Goal: Task Accomplishment & Management: Use online tool/utility

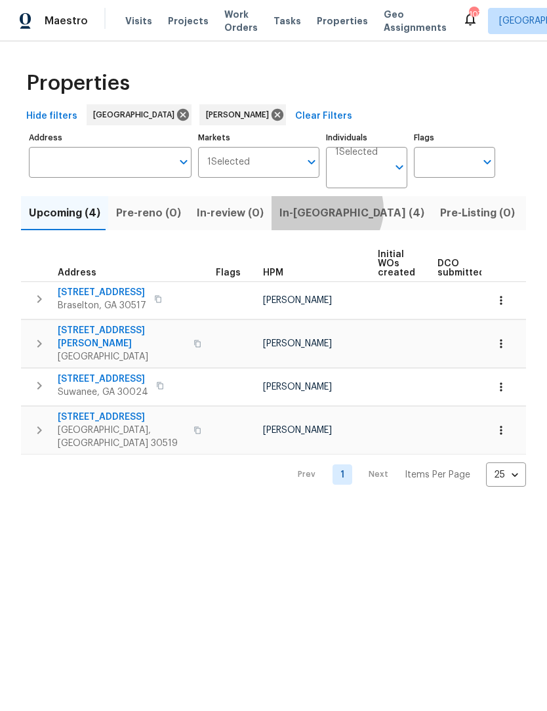
click at [317, 210] on span "In-reno (4)" at bounding box center [351, 213] width 145 height 18
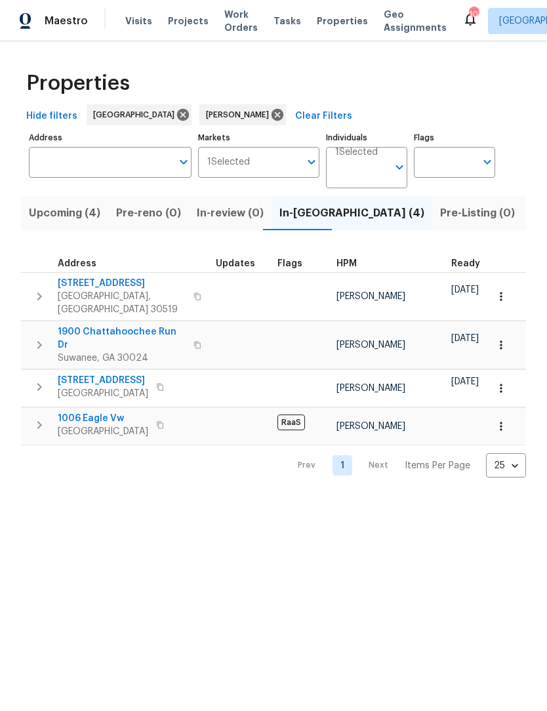
click at [69, 374] on span "[STREET_ADDRESS]" at bounding box center [103, 380] width 91 height 13
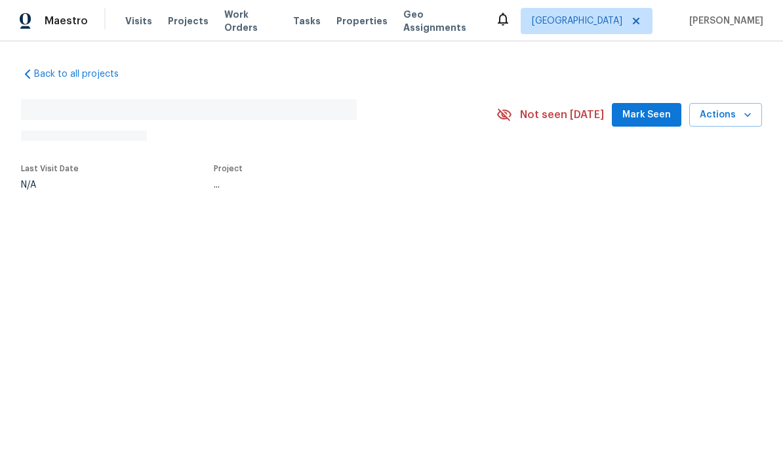
click at [546, 108] on span "Mark Seen" at bounding box center [647, 115] width 49 height 16
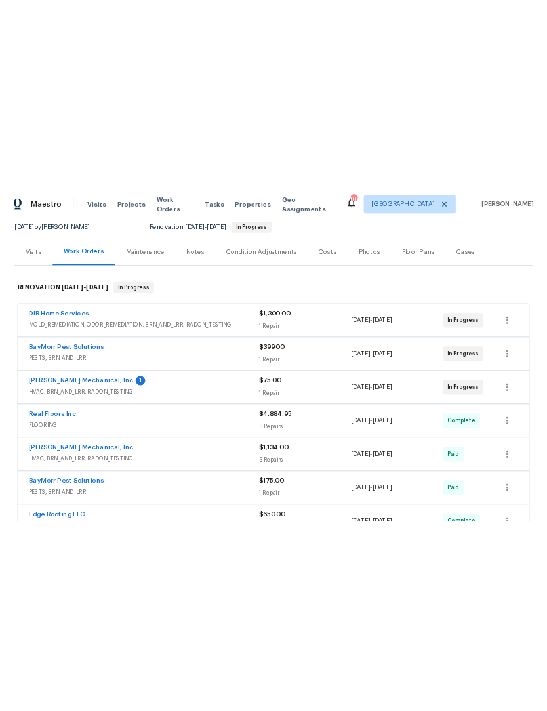
scroll to position [132, 0]
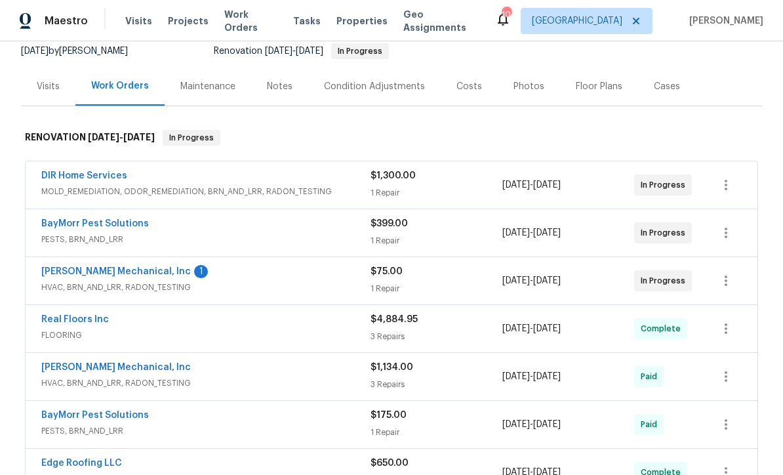
click at [129, 274] on link "[PERSON_NAME] Mechanical, Inc" at bounding box center [116, 271] width 150 height 9
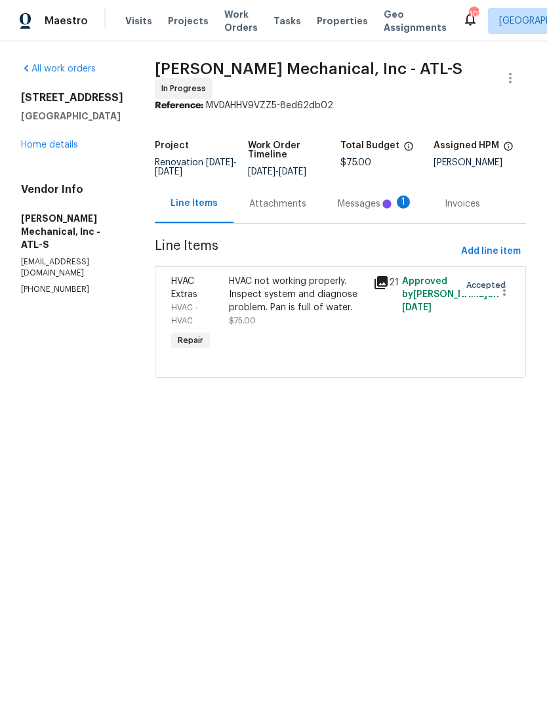
click at [394, 211] on icon at bounding box center [386, 203] width 13 height 13
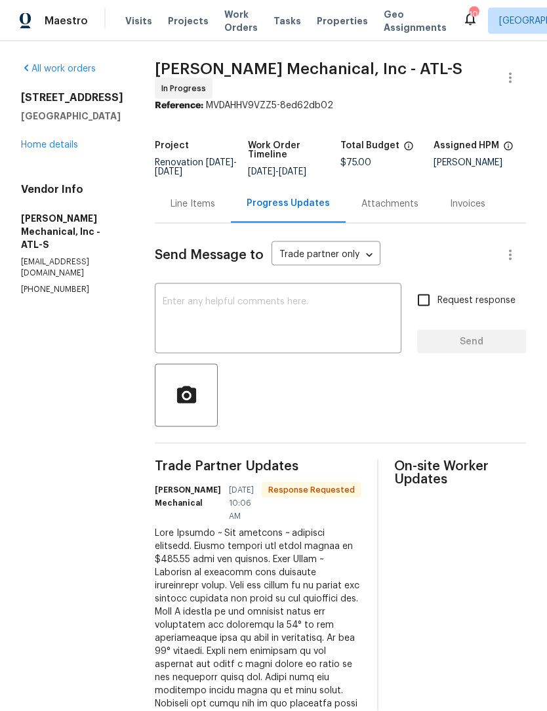
click at [215, 203] on div "Line Items" at bounding box center [193, 203] width 45 height 13
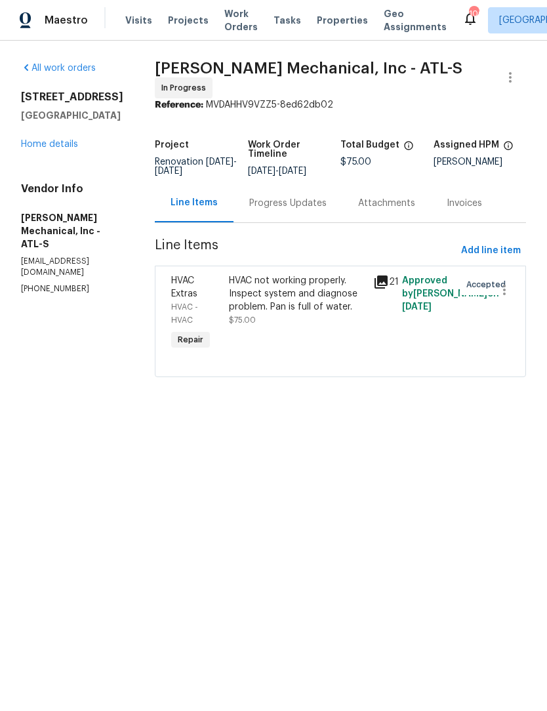
click at [316, 295] on div "HVAC not working properly. Inspect system and diagnose problem. Pan is full of …" at bounding box center [297, 294] width 136 height 39
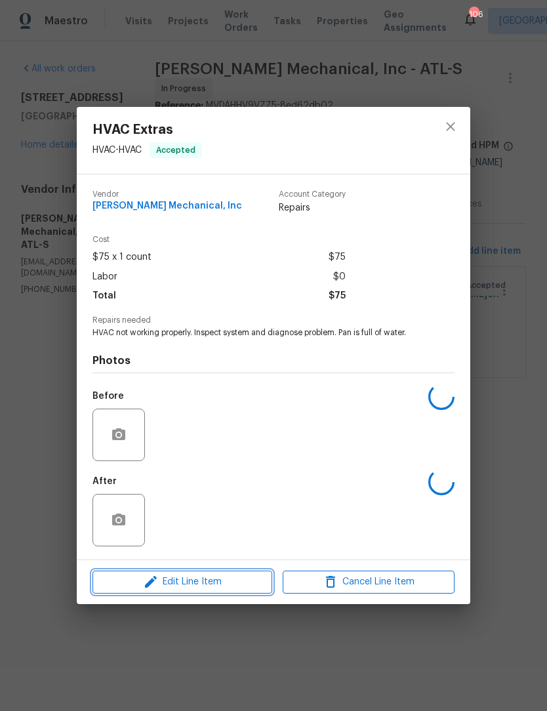
click at [207, 585] on span "Edit Line Item" at bounding box center [182, 582] width 172 height 16
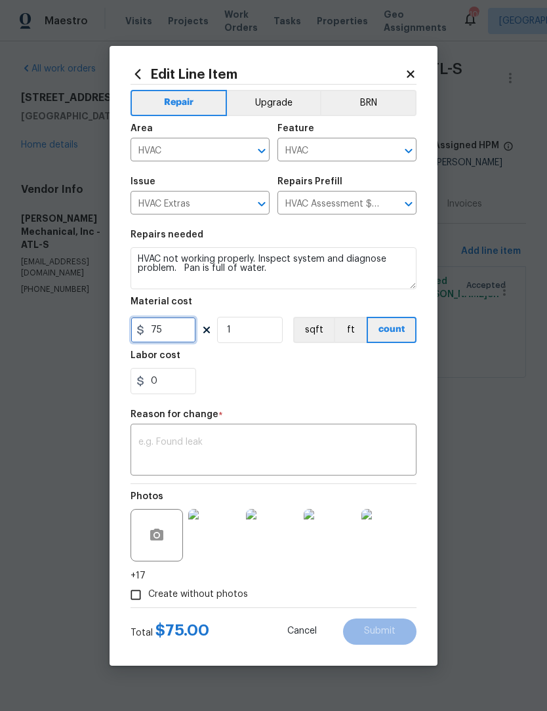
click at [182, 325] on input "75" at bounding box center [164, 330] width 66 height 26
click at [173, 334] on input "75" at bounding box center [164, 330] width 66 height 26
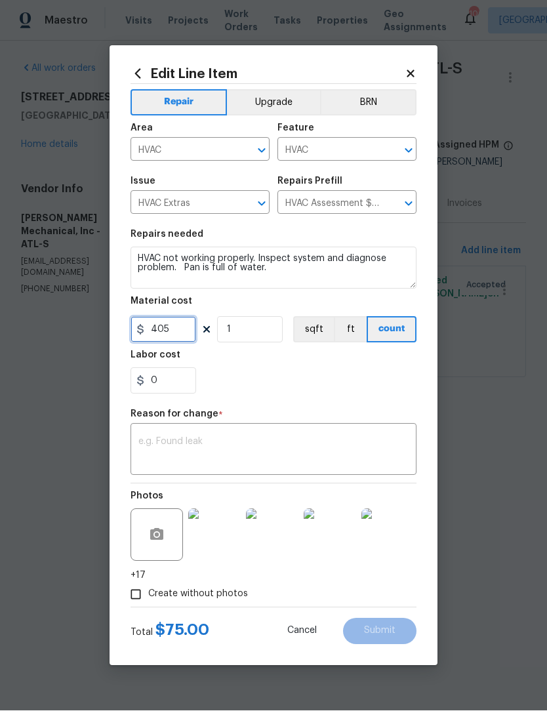
type input "405"
click at [289, 435] on div "x ​" at bounding box center [274, 451] width 286 height 49
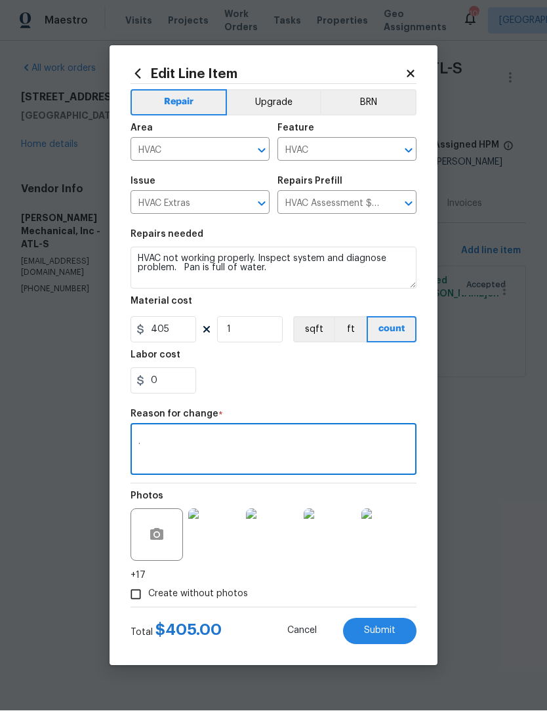
type textarea "."
click at [392, 634] on span "Submit" at bounding box center [379, 632] width 31 height 10
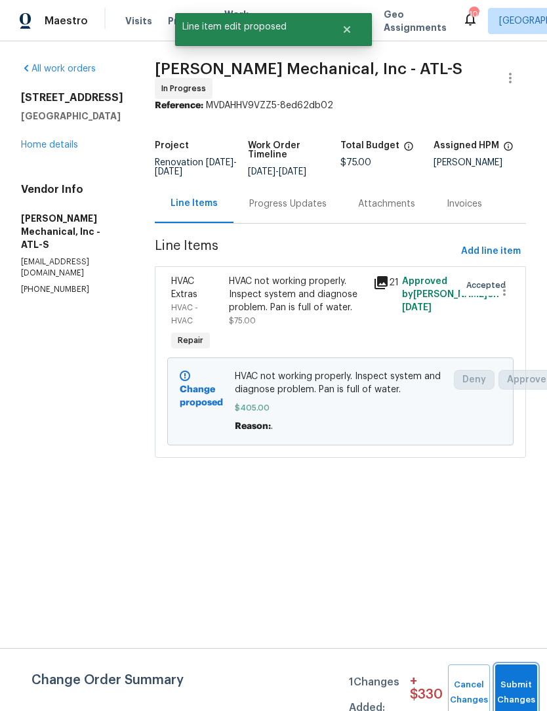
click at [521, 684] on button "Submit Changes" at bounding box center [516, 693] width 42 height 56
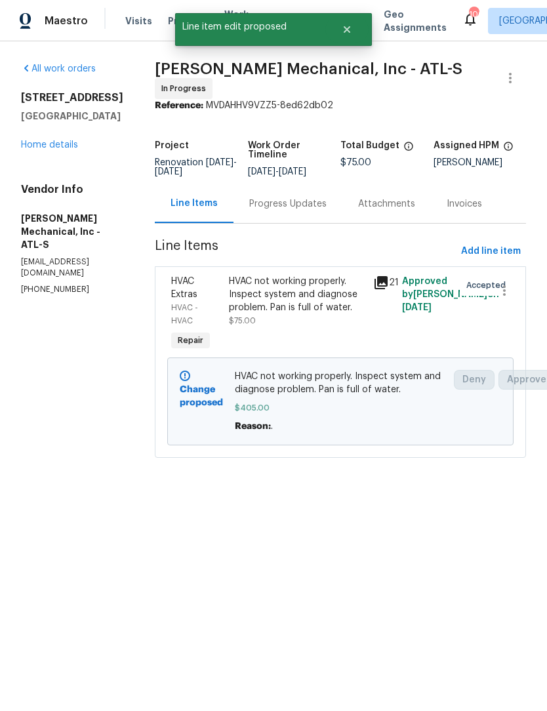
click at [69, 140] on link "Home details" at bounding box center [49, 144] width 57 height 9
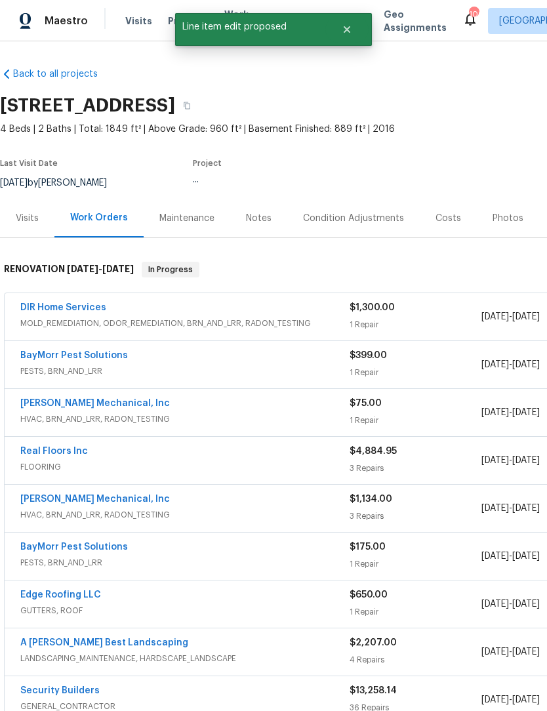
click at [79, 304] on link "DIR Home Services" at bounding box center [63, 307] width 86 height 9
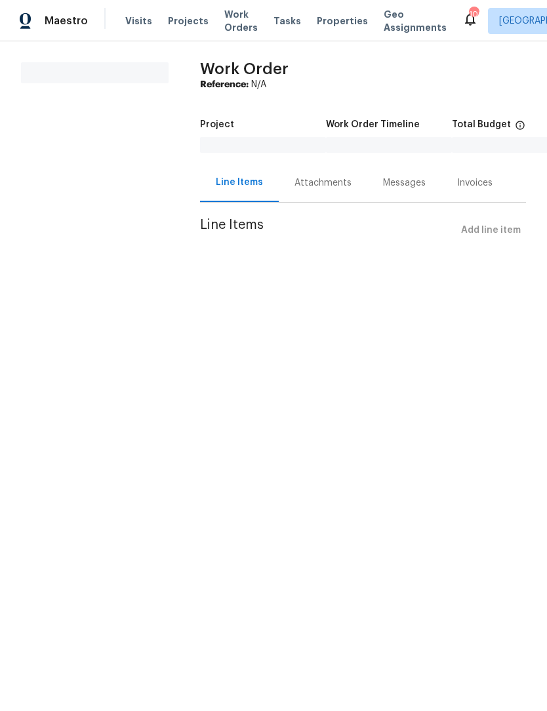
click at [325, 197] on div "Attachments" at bounding box center [323, 182] width 89 height 39
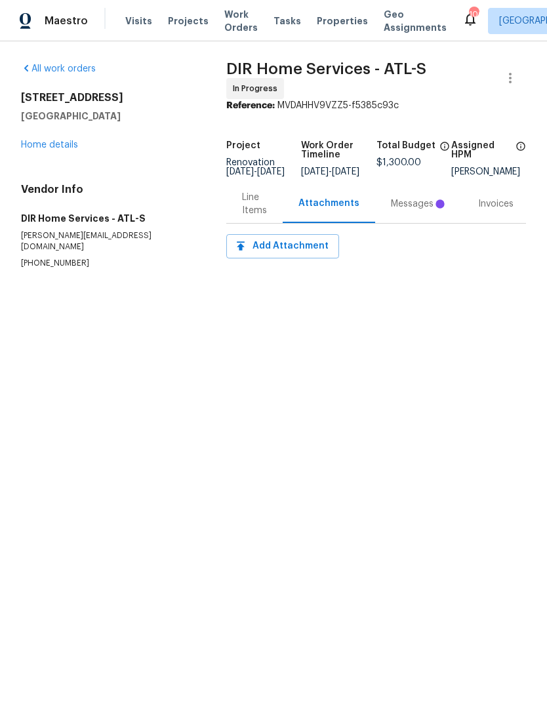
click at [248, 204] on div "Line Items" at bounding box center [254, 204] width 25 height 26
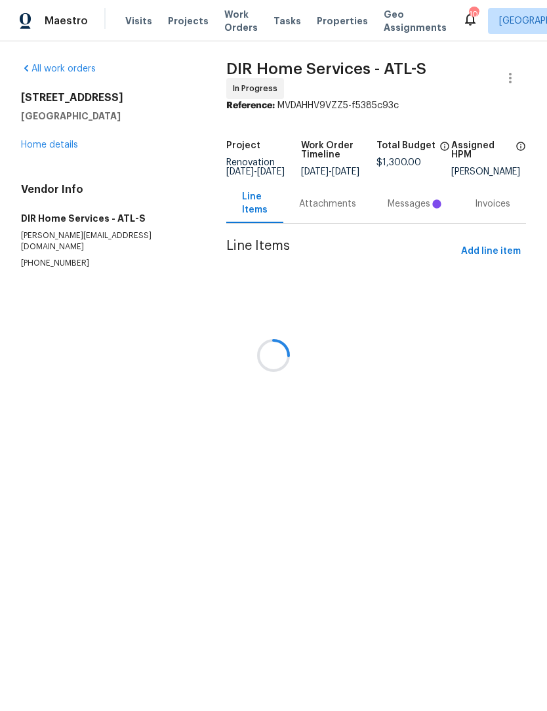
click at [429, 209] on div at bounding box center [273, 355] width 547 height 711
click at [415, 205] on div at bounding box center [273, 355] width 547 height 711
click at [419, 201] on div at bounding box center [273, 355] width 547 height 711
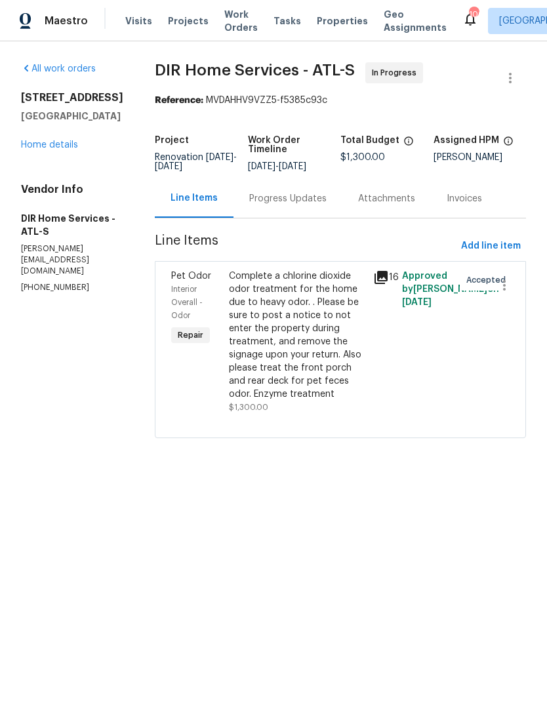
click at [316, 205] on div "Progress Updates" at bounding box center [287, 198] width 77 height 13
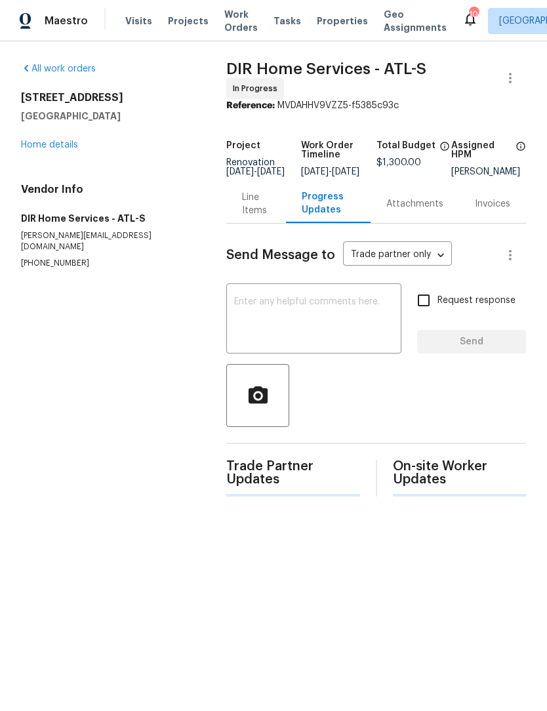
click at [340, 319] on textarea at bounding box center [313, 320] width 159 height 46
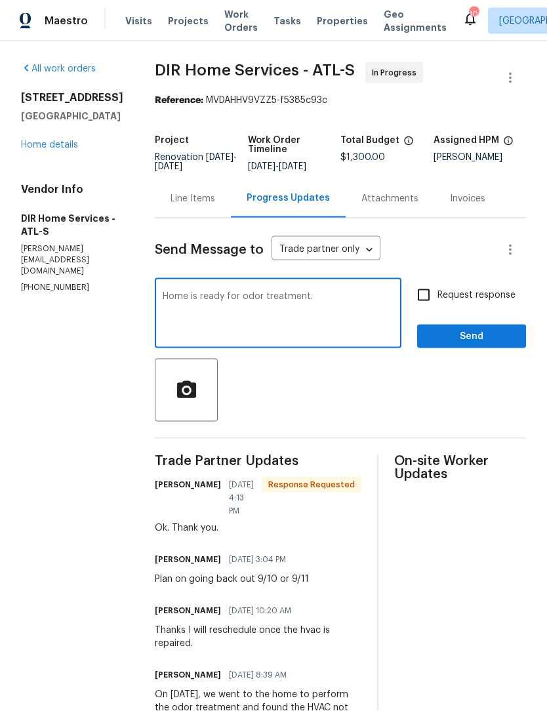
type textarea "Home is ready for odor treatment."
click at [432, 300] on input "Request response" at bounding box center [424, 295] width 28 height 28
checkbox input "true"
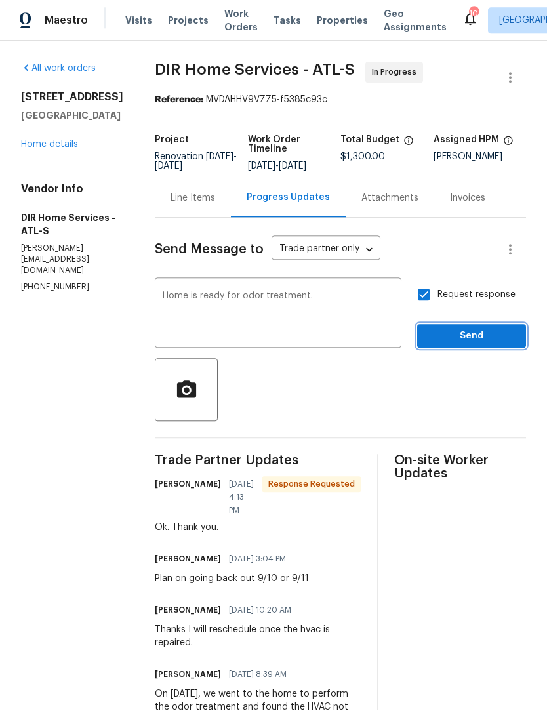
click at [477, 342] on span "Send" at bounding box center [472, 337] width 88 height 16
